Goal: Entertainment & Leisure: Consume media (video, audio)

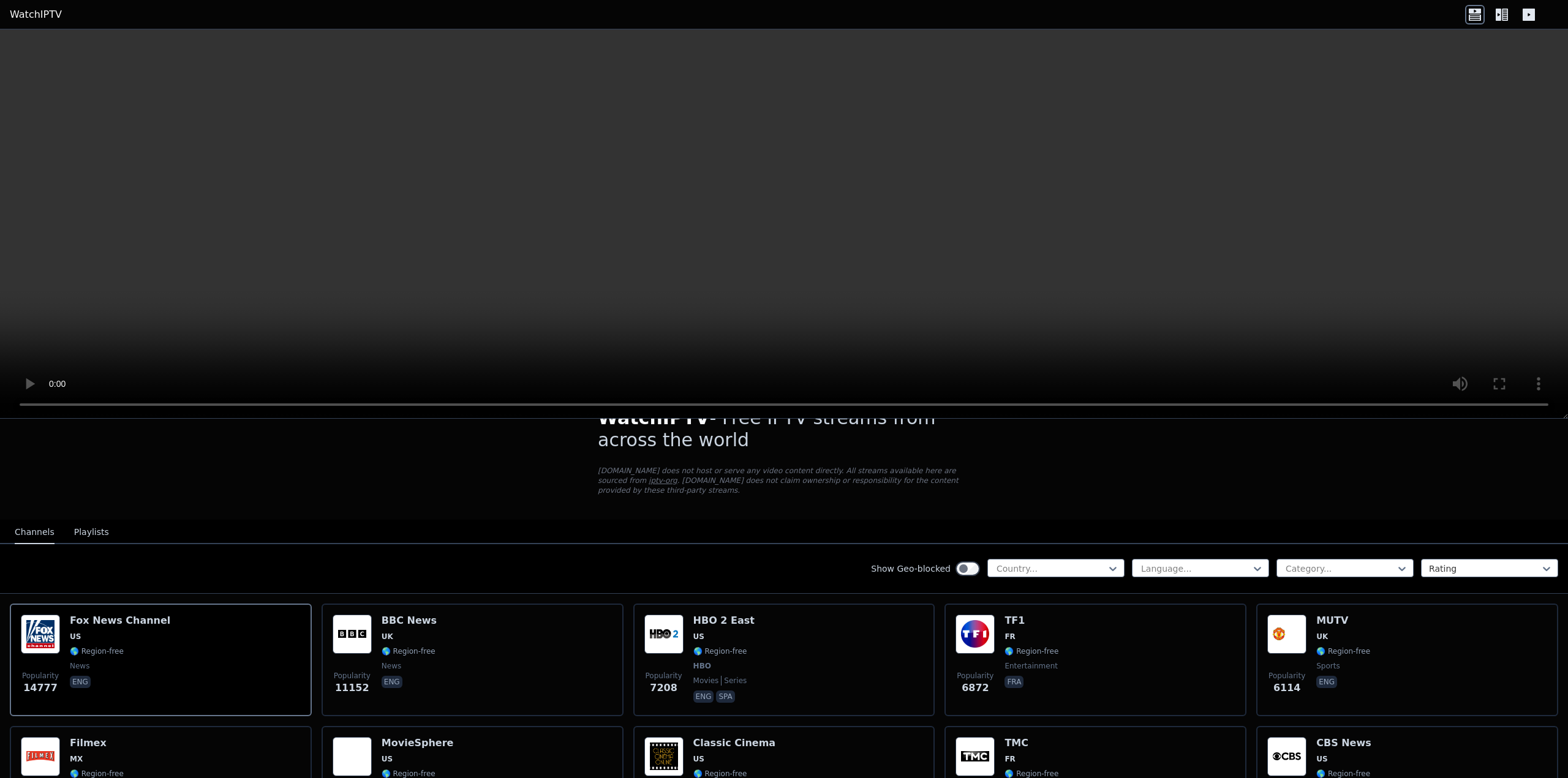
scroll to position [122, 0]
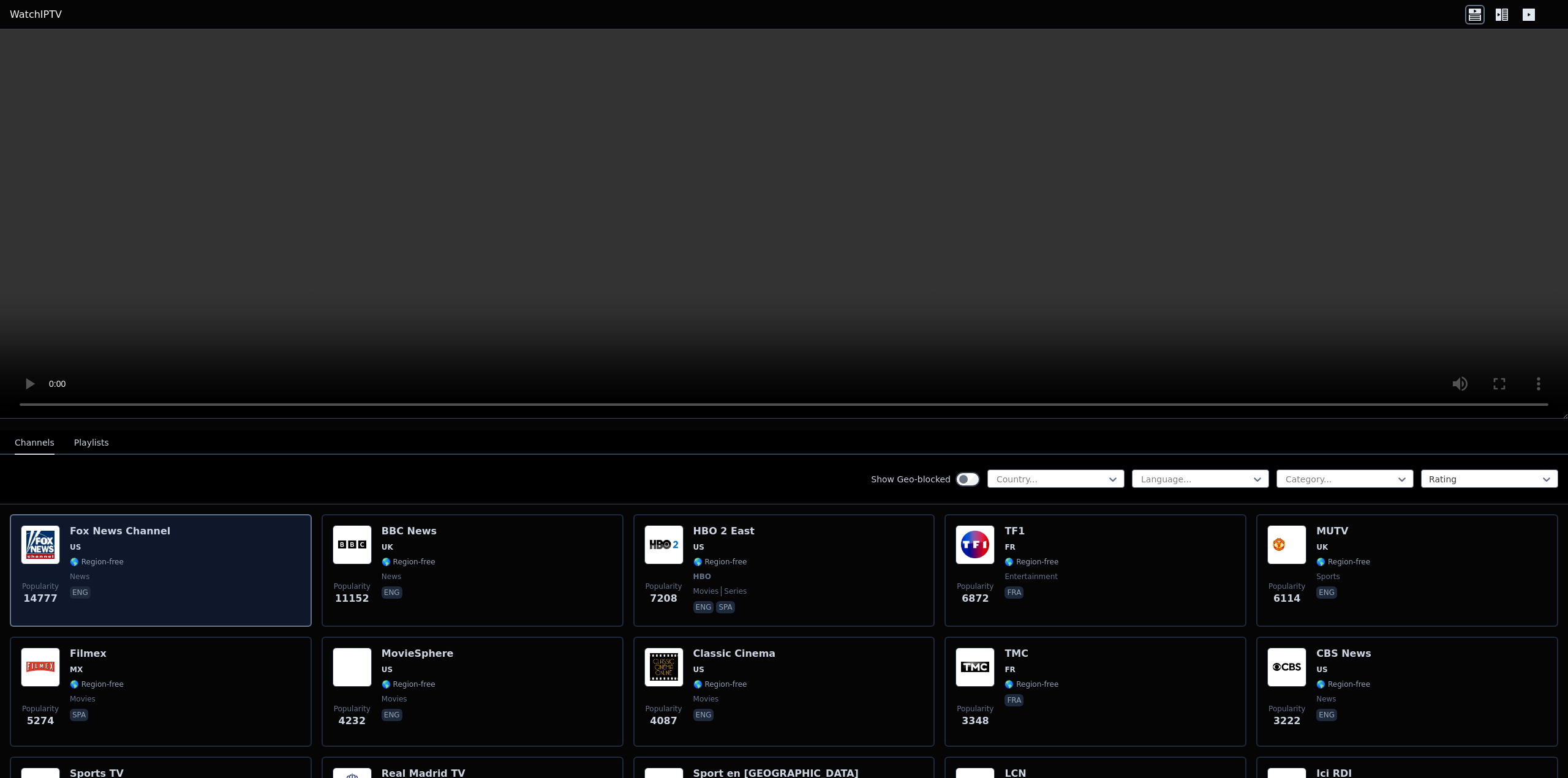
click at [93, 543] on span "US" at bounding box center [120, 547] width 100 height 10
click at [216, 553] on div "Popularity 14777 [PERSON_NAME] US 🌎 Region-free news eng" at bounding box center [161, 571] width 280 height 90
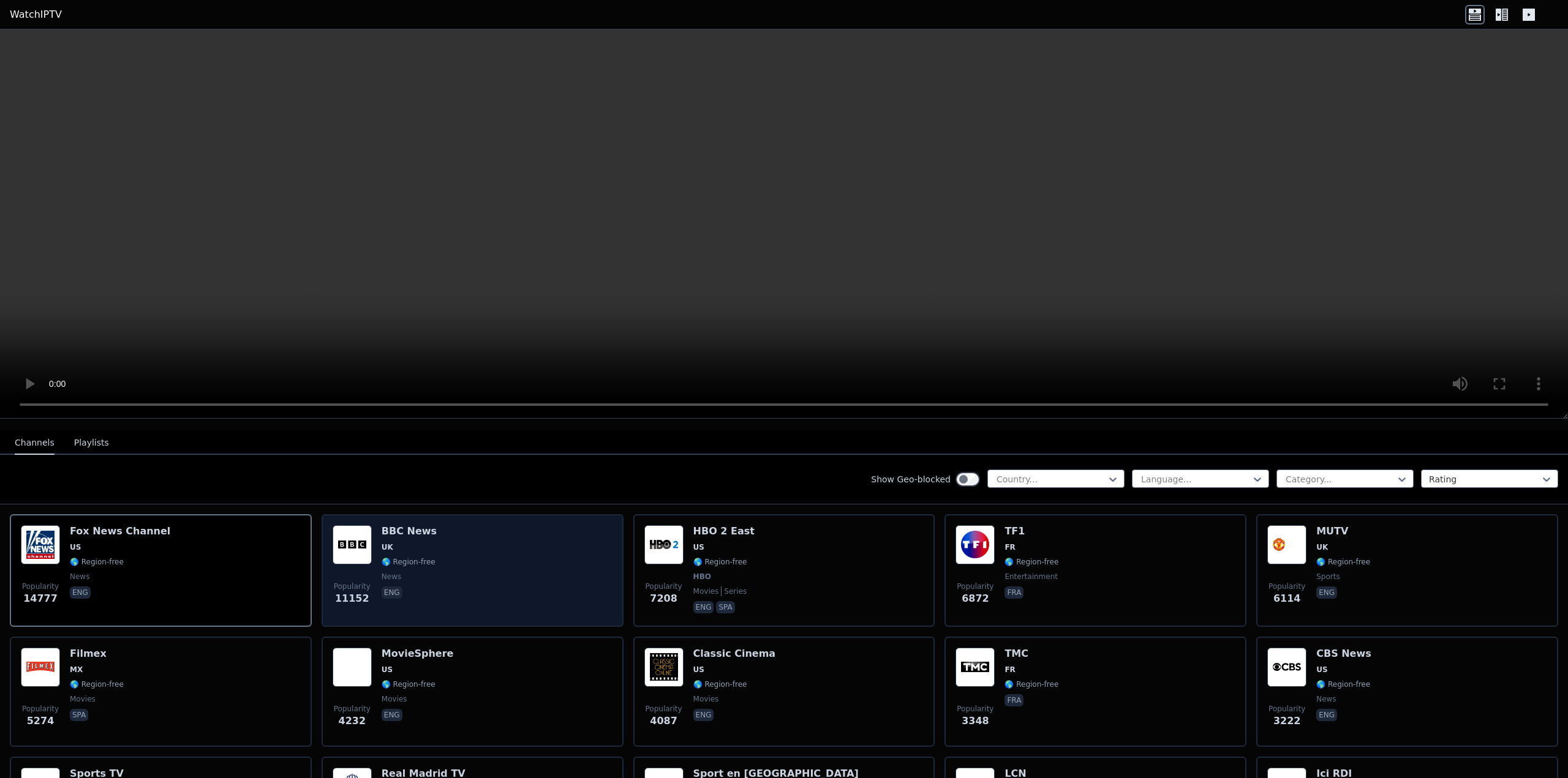
click at [566, 573] on div "Popularity 11152 BBC News UK 🌎 Region-free news eng" at bounding box center [472, 571] width 280 height 90
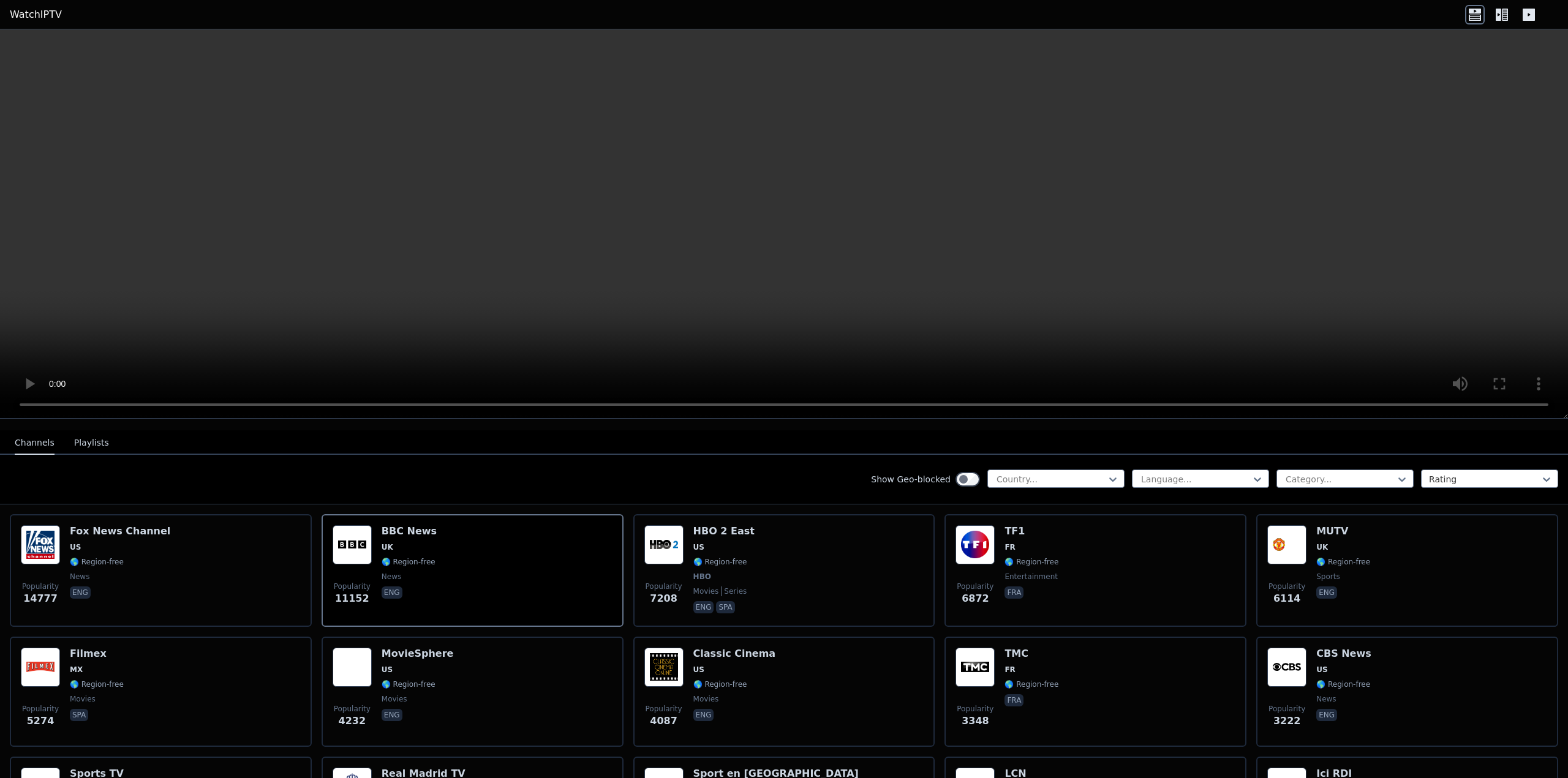
click at [638, 331] on video at bounding box center [784, 224] width 1568 height 390
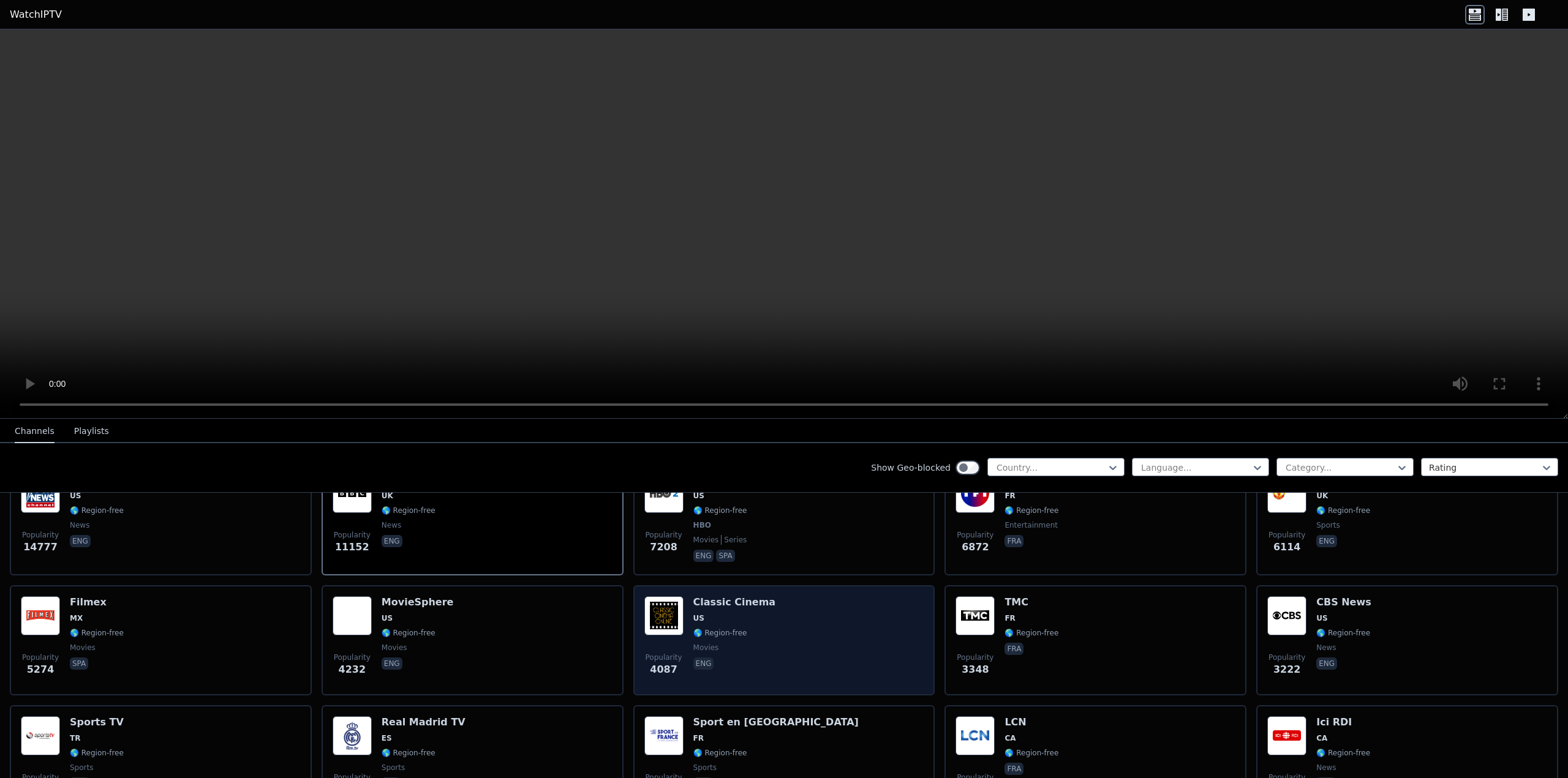
scroll to position [367, 0]
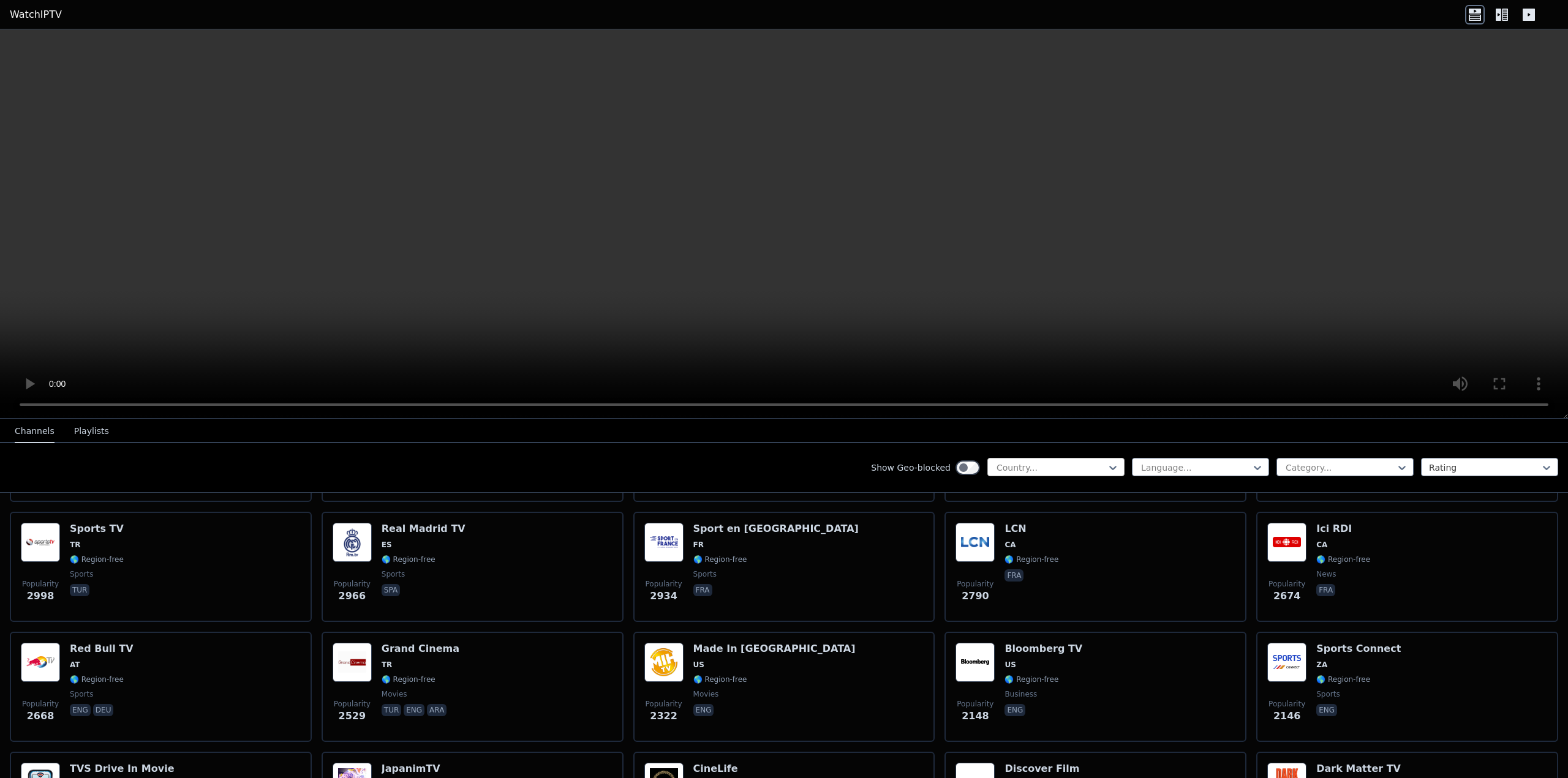
click at [1060, 470] on div at bounding box center [1051, 468] width 112 height 12
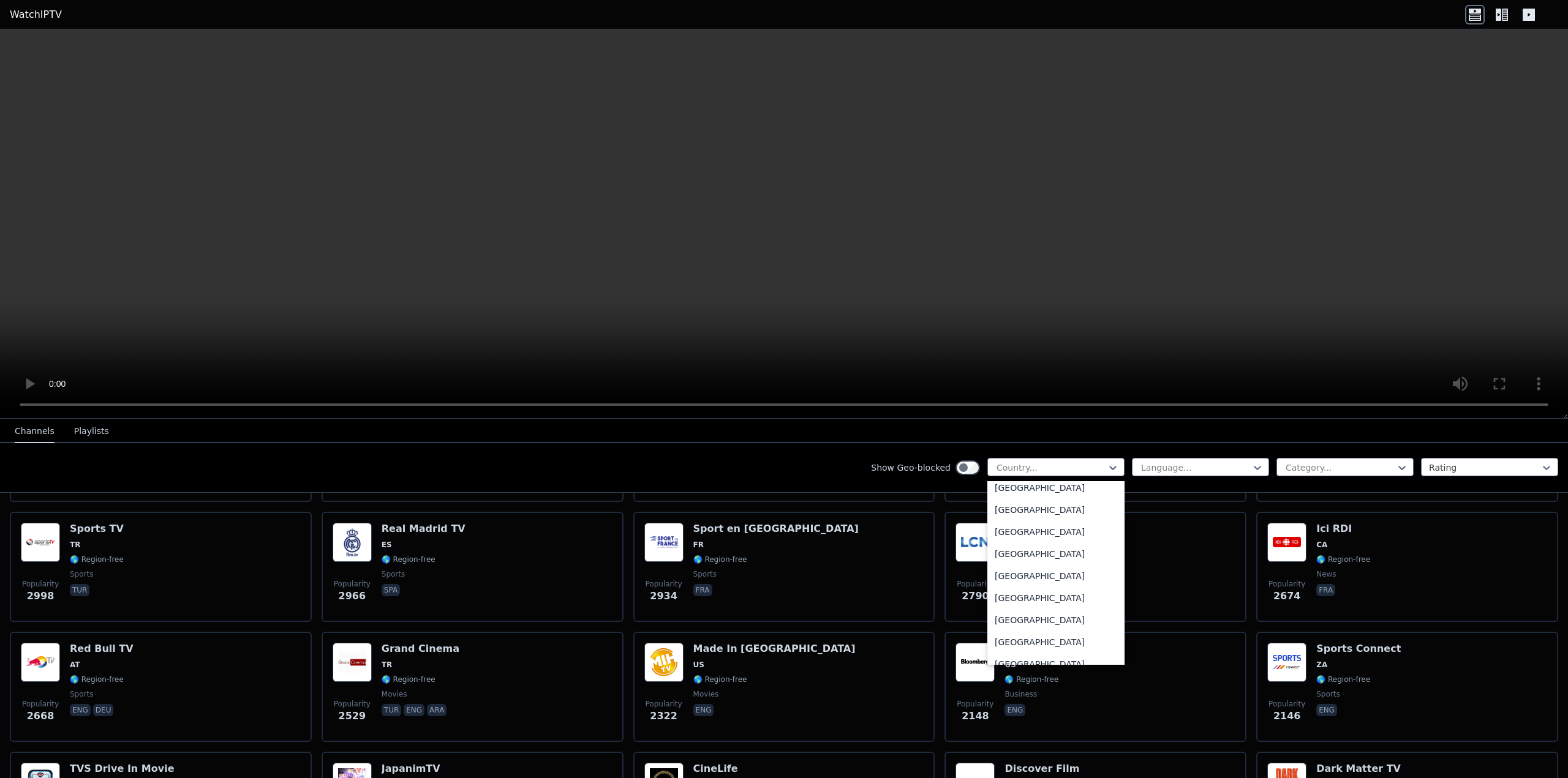
scroll to position [4164, 0]
click at [1043, 530] on div "[GEOGRAPHIC_DATA]" at bounding box center [1055, 531] width 137 height 22
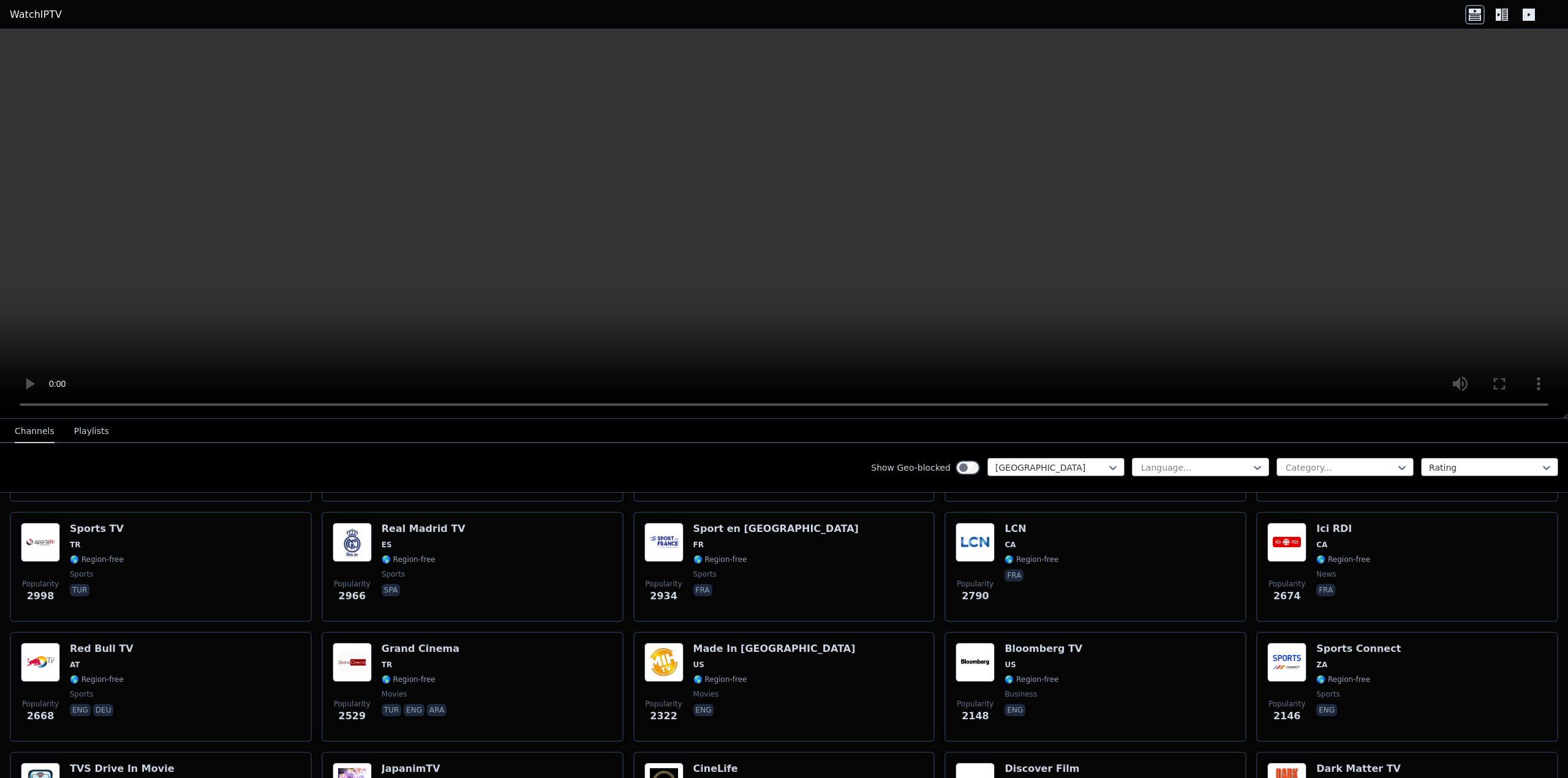
scroll to position [365, 0]
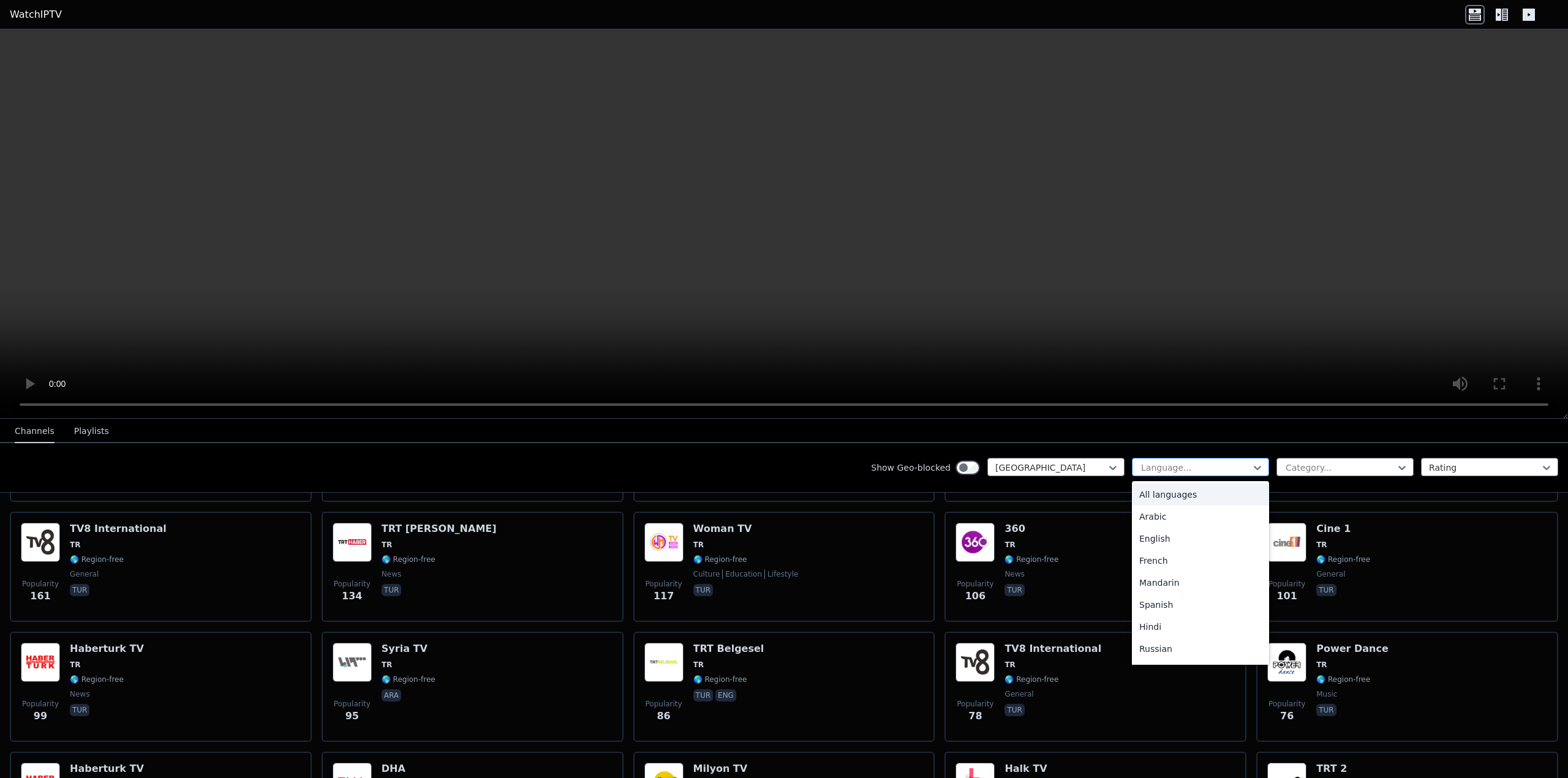
click at [1171, 467] on div at bounding box center [1196, 468] width 112 height 12
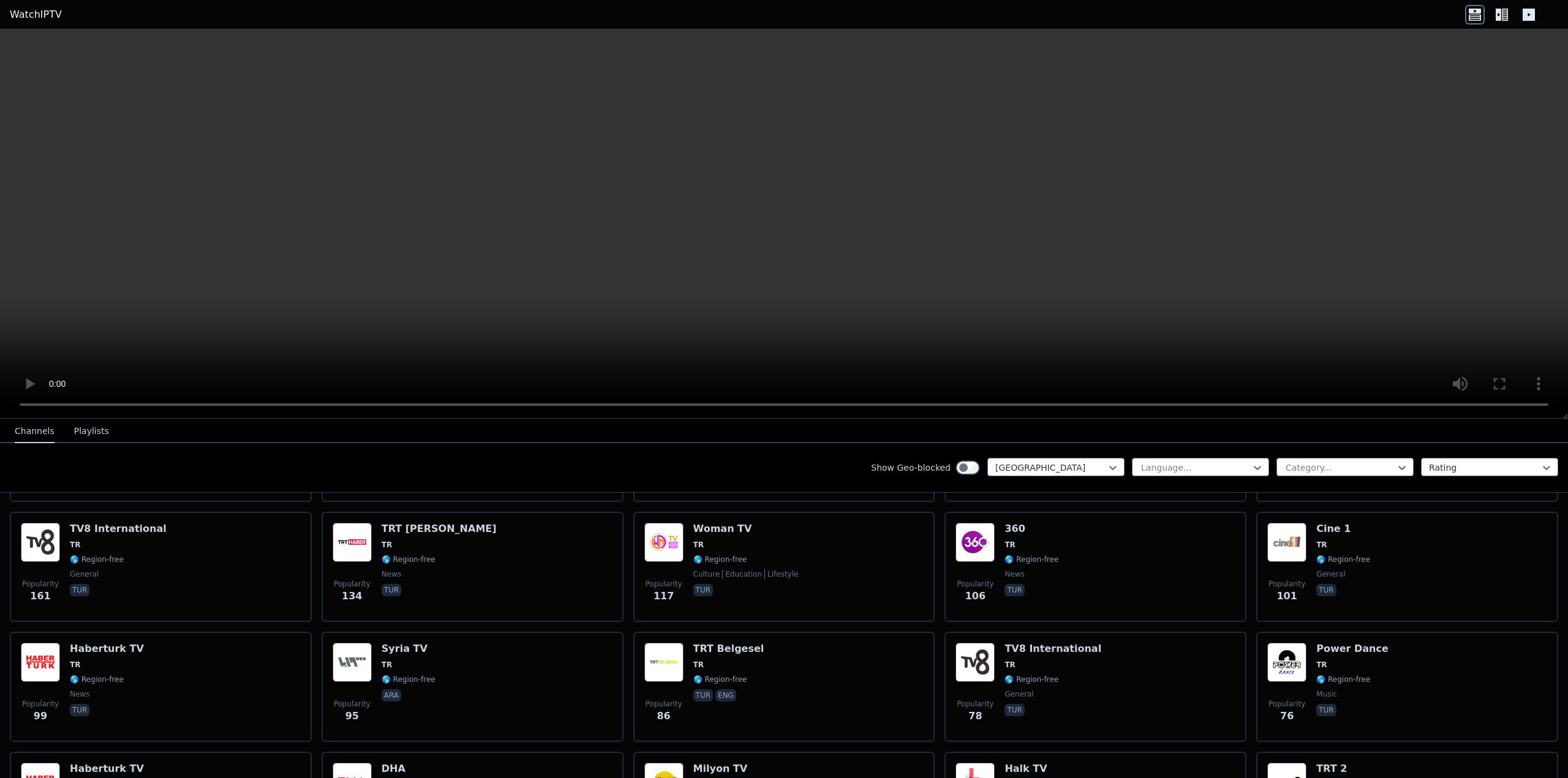
drag, startPoint x: 1171, startPoint y: 467, endPoint x: 1263, endPoint y: 468, distance: 92.0
click at [1171, 467] on div at bounding box center [1196, 468] width 112 height 12
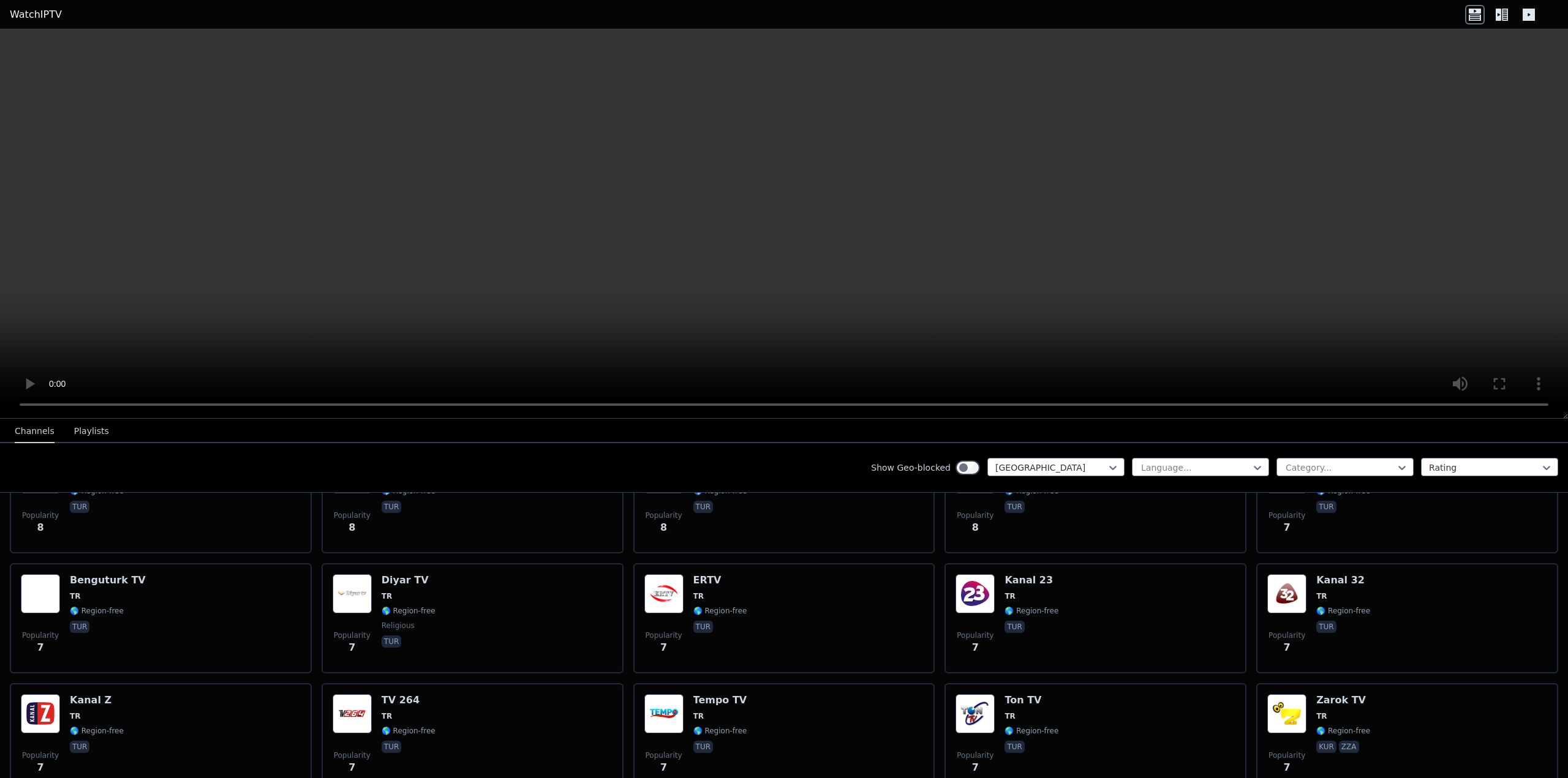
scroll to position [3851, 0]
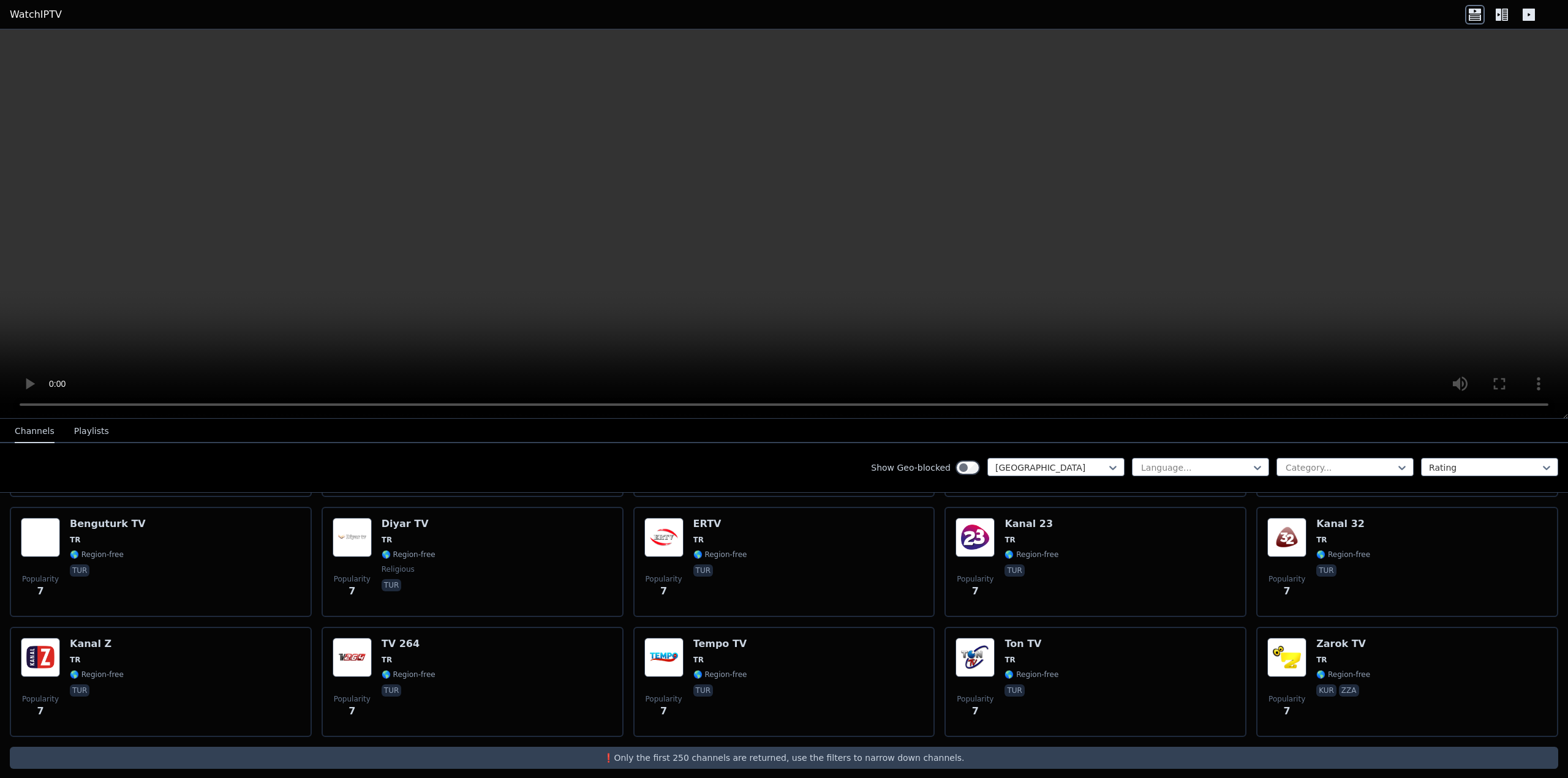
click at [1302, 476] on div "Language... Category... Rating" at bounding box center [1344, 468] width 426 height 20
click at [1307, 467] on div at bounding box center [1340, 468] width 112 height 12
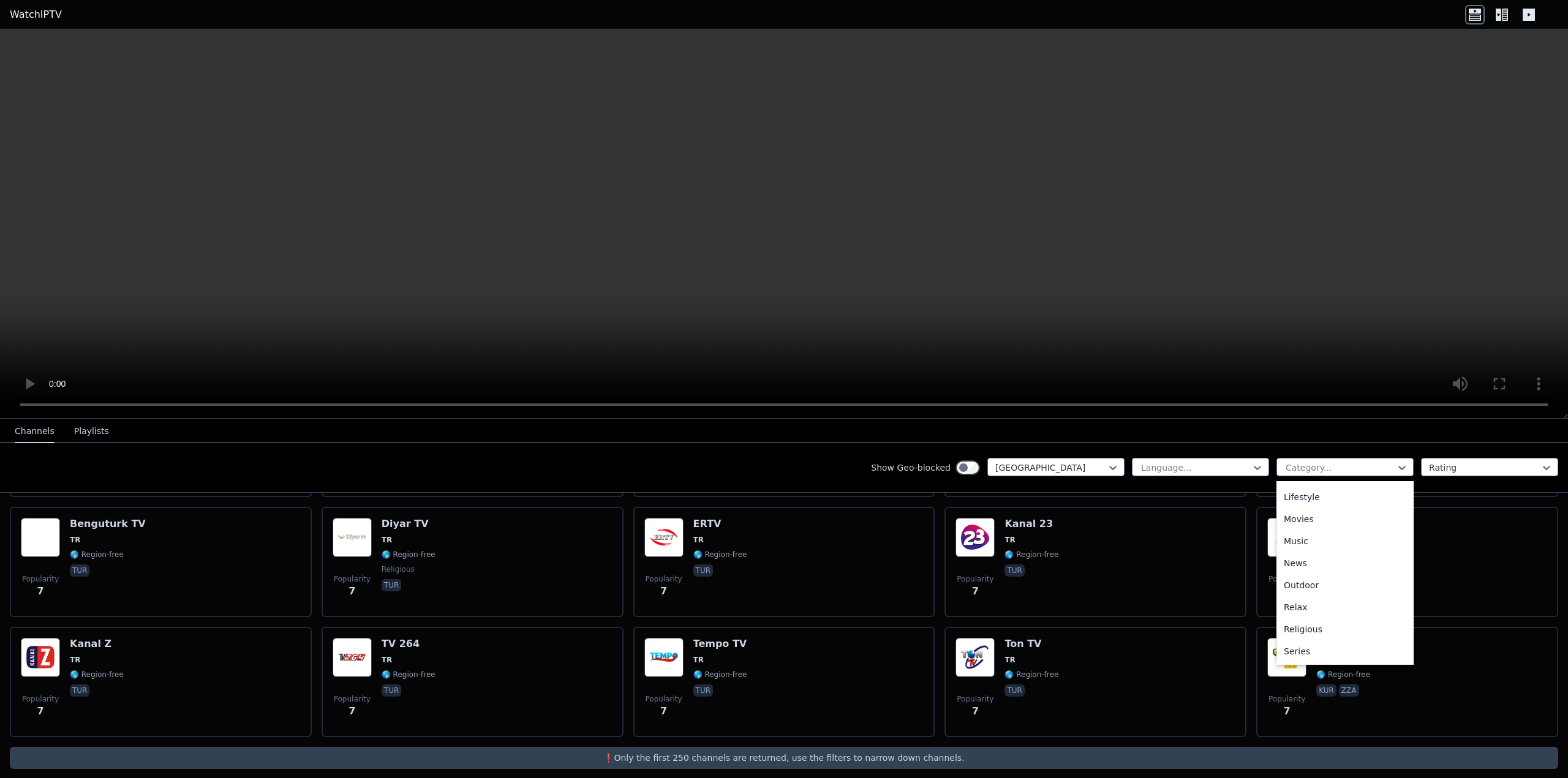
scroll to position [416, 0]
click at [1298, 584] on div "Shop" at bounding box center [1345, 585] width 137 height 22
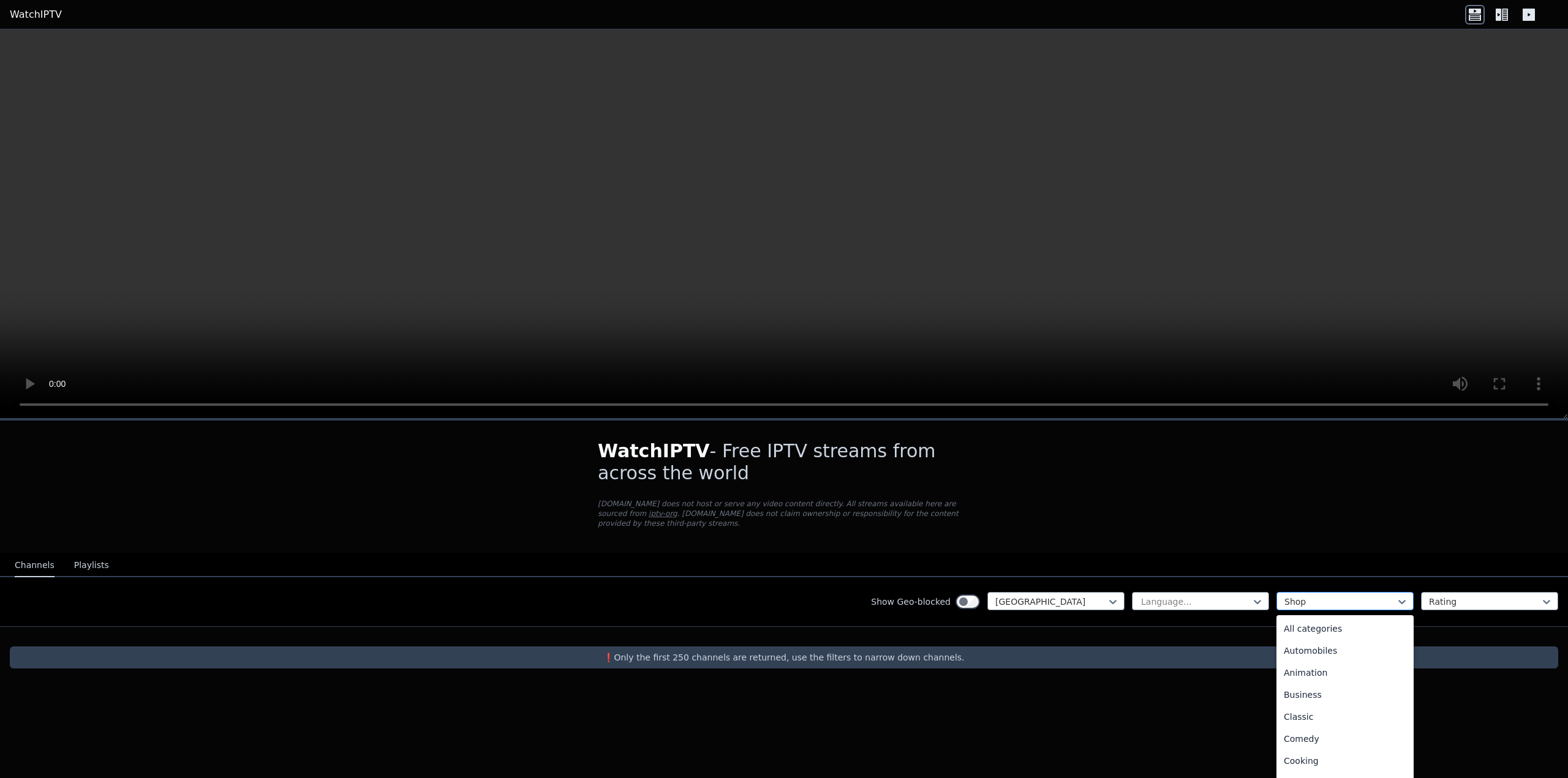
click at [1307, 596] on div at bounding box center [1340, 602] width 112 height 12
click at [1307, 720] on div "Sports" at bounding box center [1345, 726] width 137 height 22
